Goal: Information Seeking & Learning: Understand process/instructions

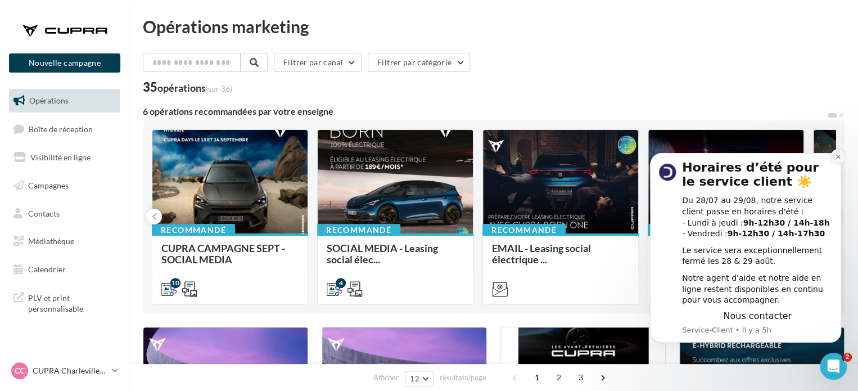
click at [835, 154] on icon "Dismiss notification" at bounding box center [838, 156] width 6 height 6
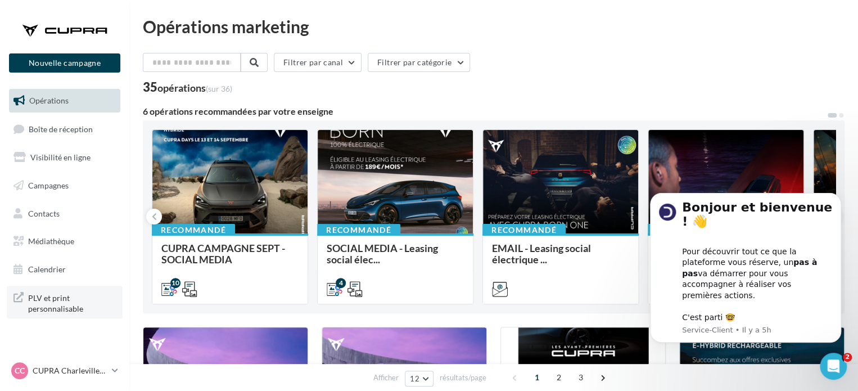
click at [58, 296] on span "PLV et print personnalisable" at bounding box center [72, 302] width 88 height 24
click at [46, 238] on span "Médiathèque" at bounding box center [51, 241] width 46 height 10
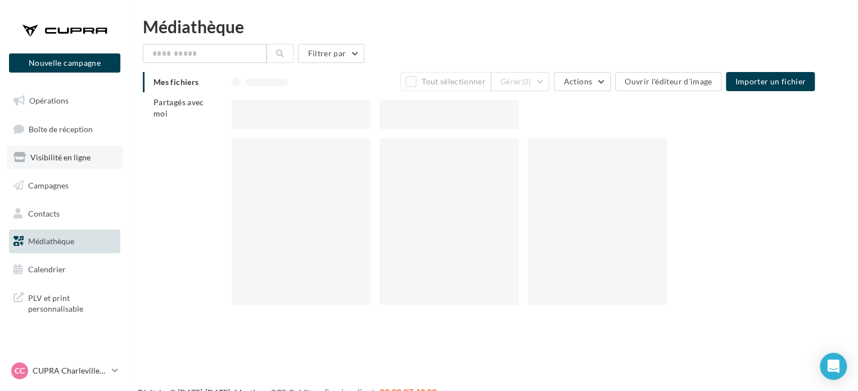
click at [46, 156] on span "Visibilité en ligne" at bounding box center [60, 157] width 60 height 10
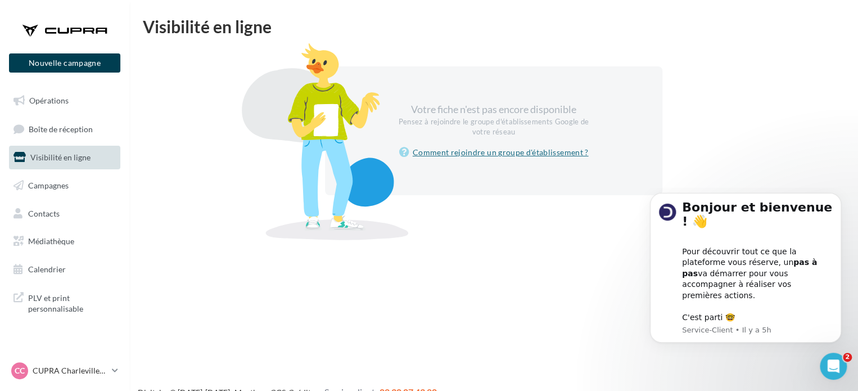
click at [486, 150] on link "Comment rejoindre un groupe d'établissement ?" at bounding box center [493, 152] width 189 height 13
